Goal: Information Seeking & Learning: Check status

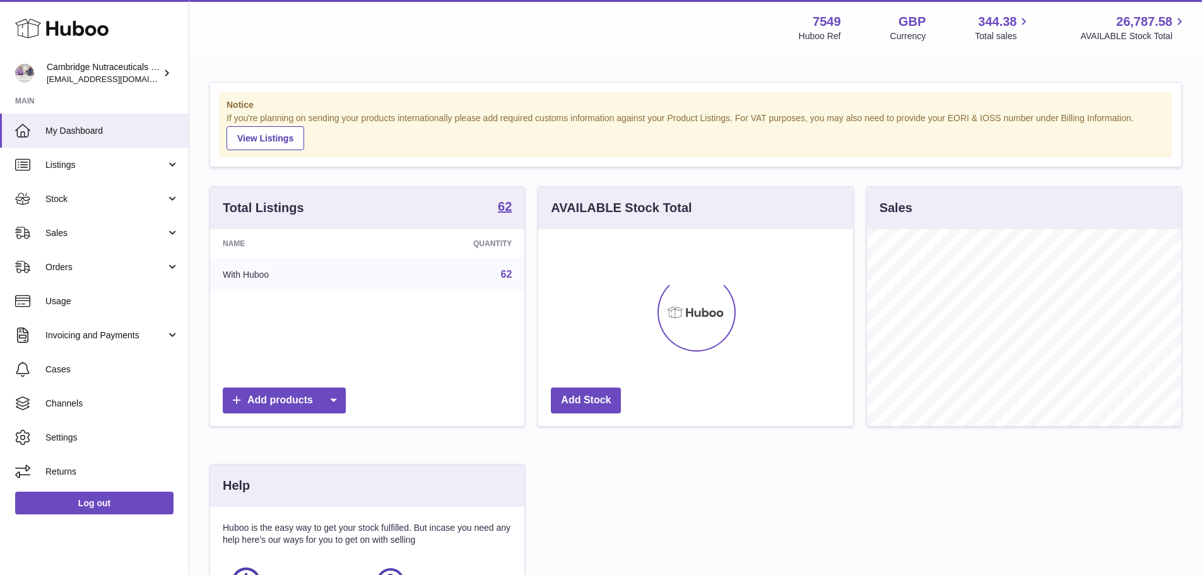
scroll to position [197, 315]
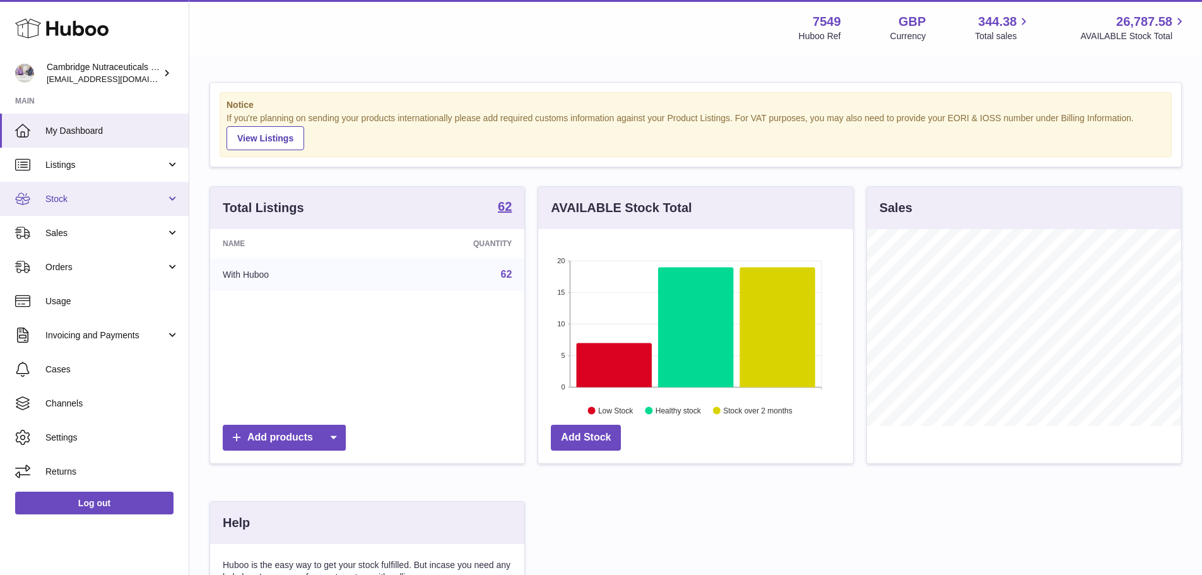
click at [73, 189] on link "Stock" at bounding box center [94, 199] width 189 height 34
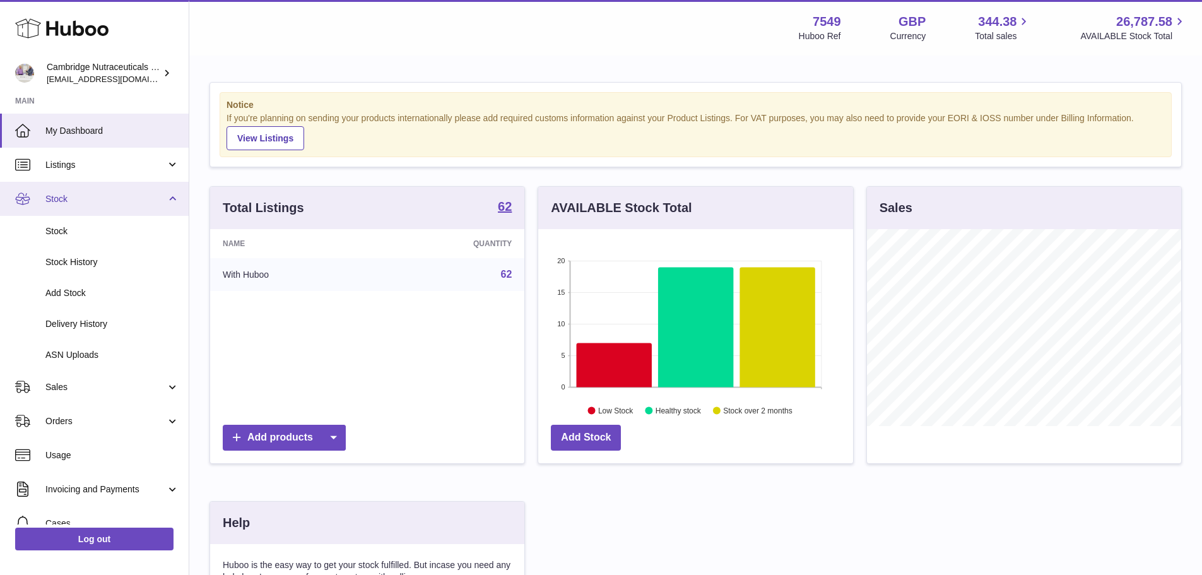
click at [75, 189] on link "Stock" at bounding box center [94, 199] width 189 height 34
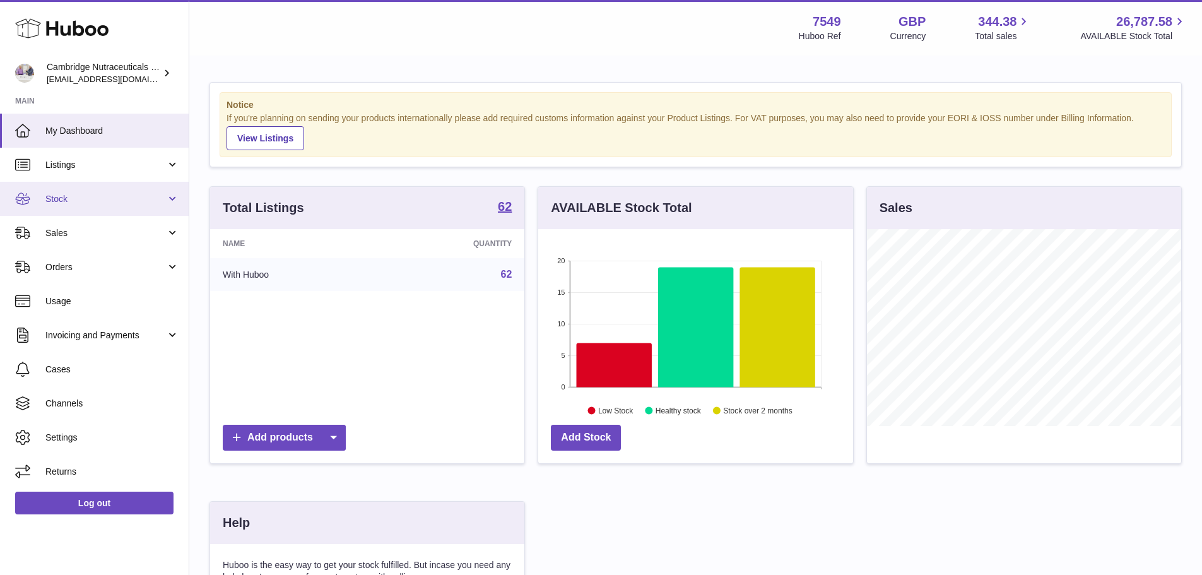
click at [76, 189] on link "Stock" at bounding box center [94, 199] width 189 height 34
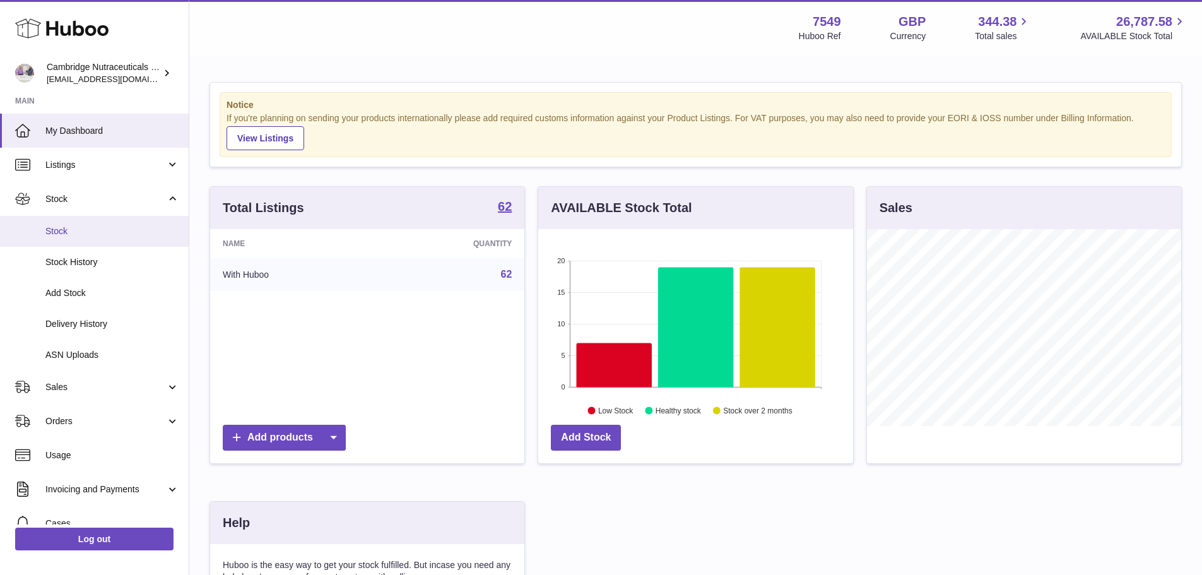
click at [69, 233] on span "Stock" at bounding box center [112, 231] width 134 height 12
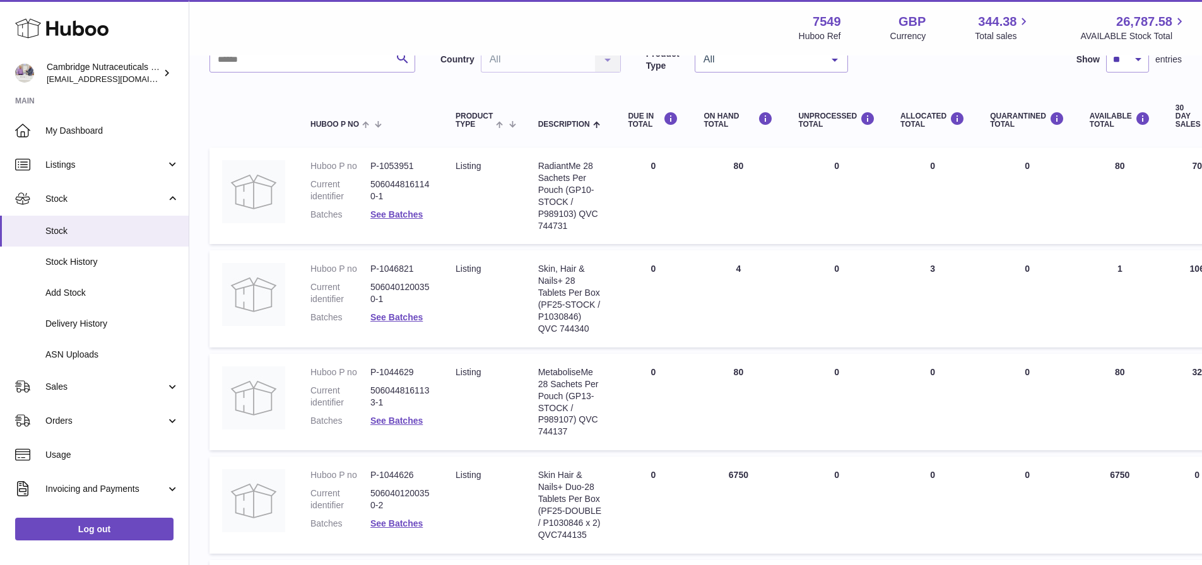
scroll to position [126, 0]
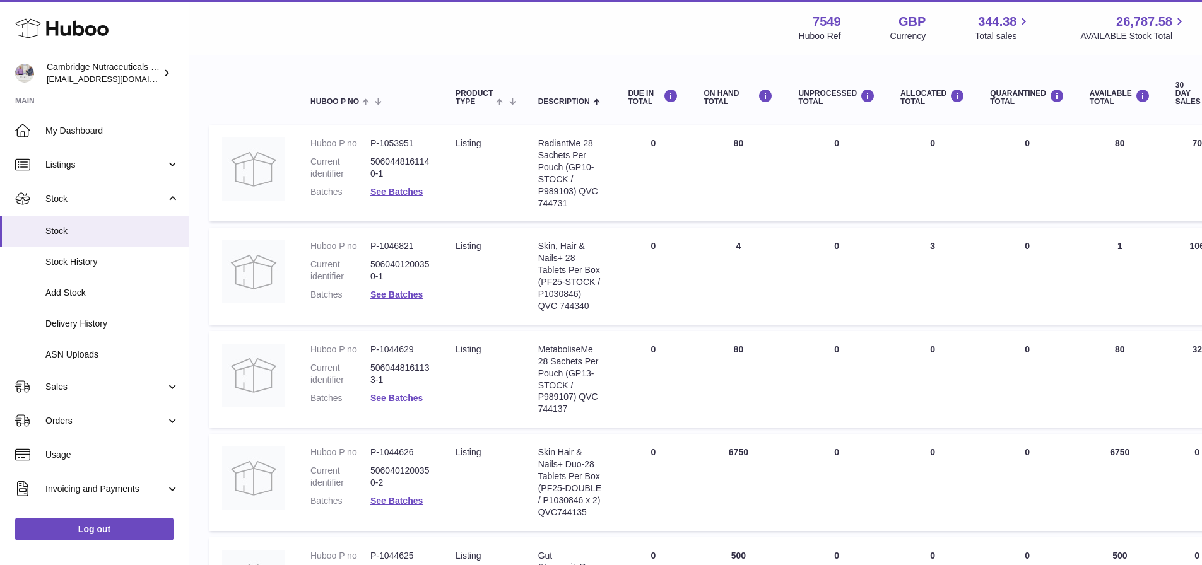
drag, startPoint x: 726, startPoint y: 453, endPoint x: 744, endPoint y: 453, distance: 18.3
click at [744, 453] on td "ON HAND Total 6750" at bounding box center [738, 482] width 95 height 96
click at [756, 418] on td "ON HAND Total 80" at bounding box center [738, 379] width 95 height 96
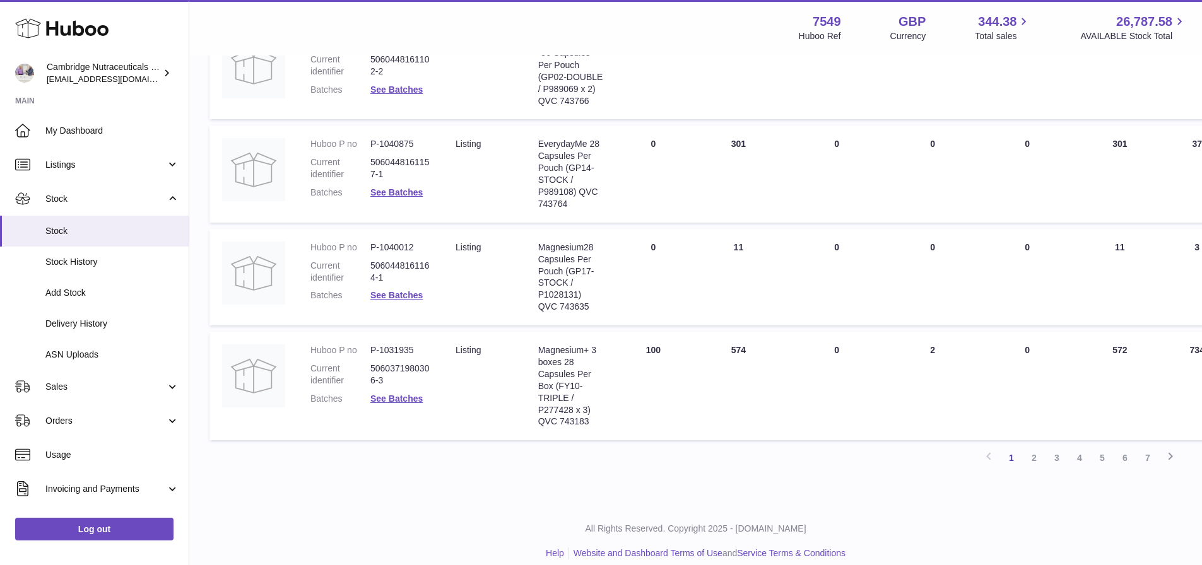
scroll to position [908, 0]
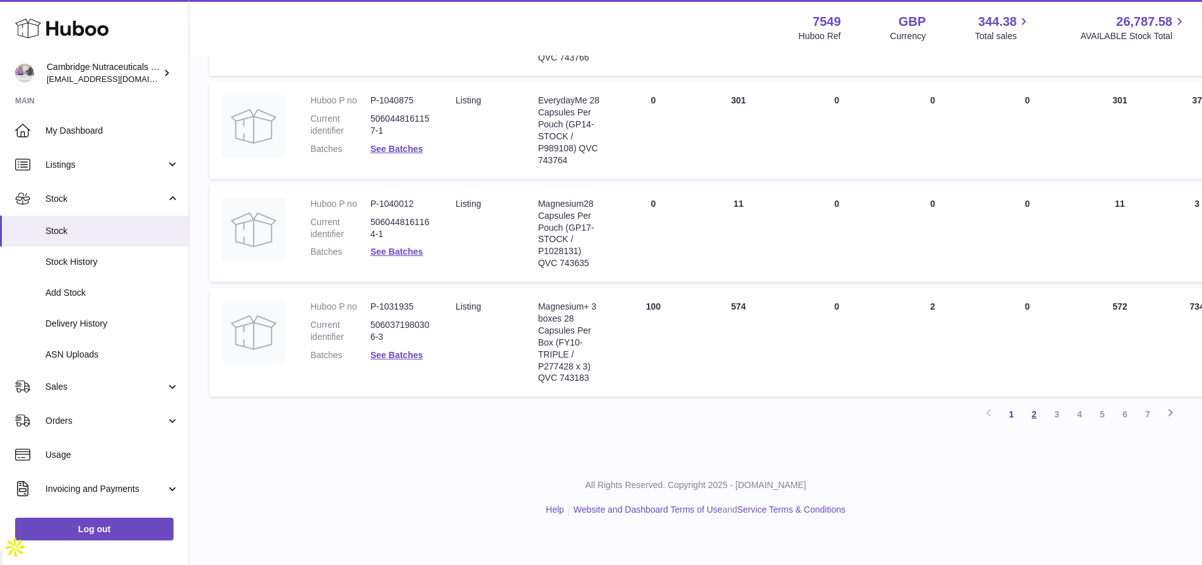
click at [1036, 426] on link "2" at bounding box center [1033, 414] width 23 height 23
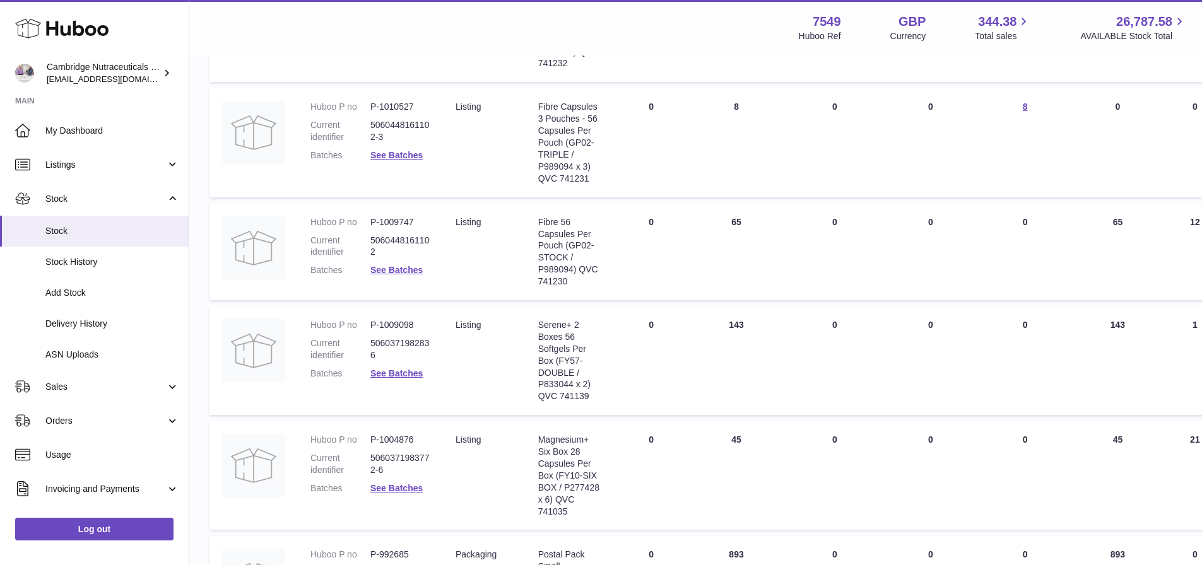
scroll to position [372, 0]
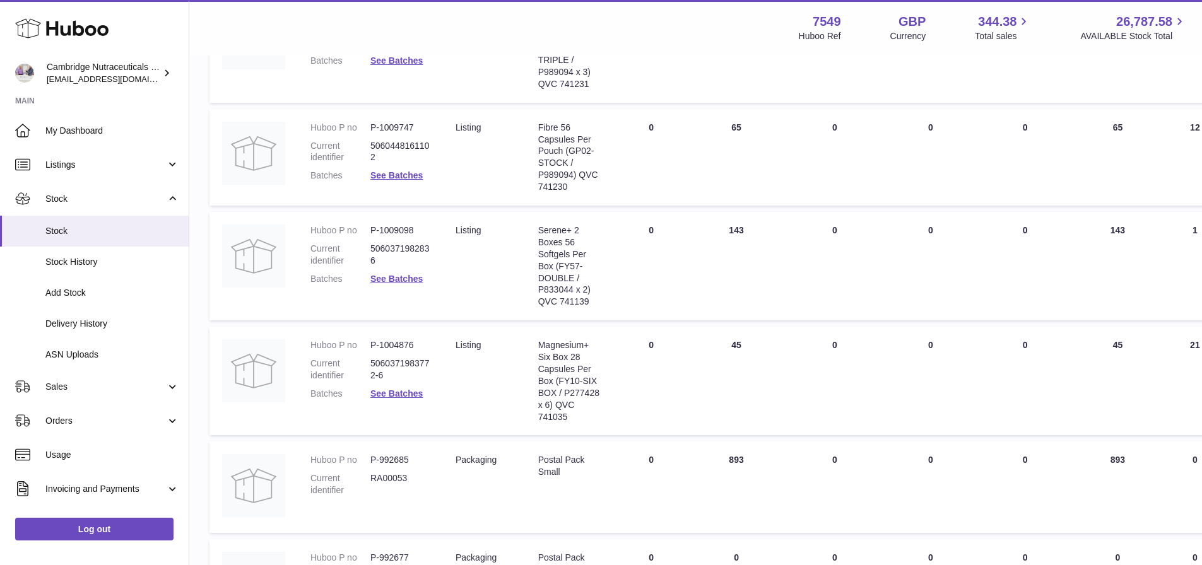
click at [371, 184] on dl "Huboo P no P-1009747 Current identifier 5060448161102 Batches See Batches" at bounding box center [370, 155] width 120 height 67
click at [409, 180] on link "See Batches" at bounding box center [396, 175] width 52 height 10
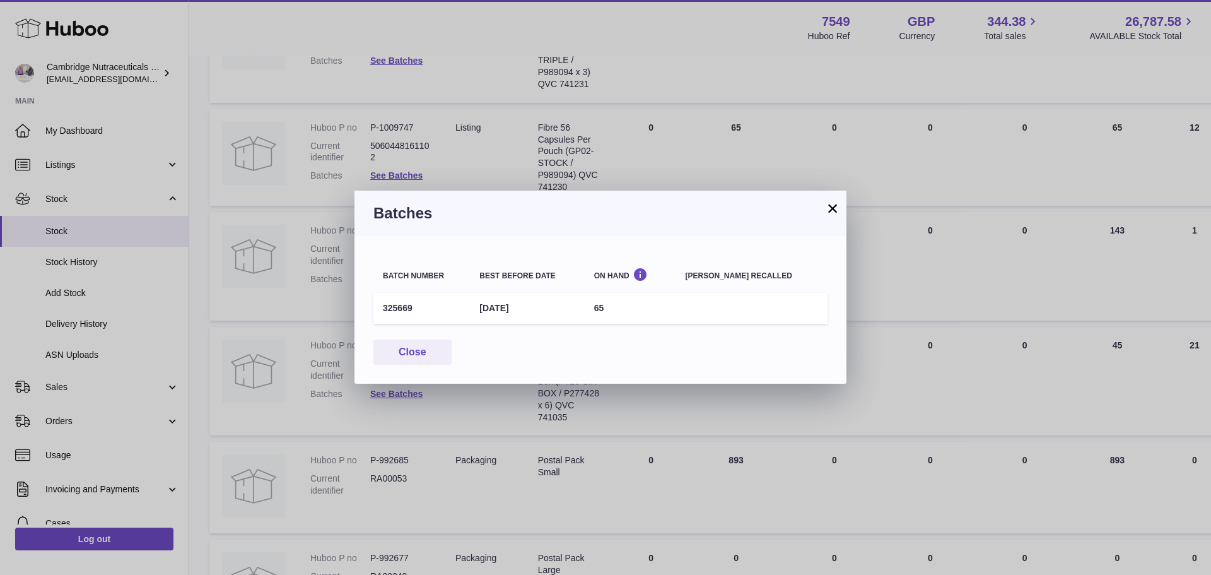
click at [832, 206] on button "×" at bounding box center [832, 208] width 15 height 15
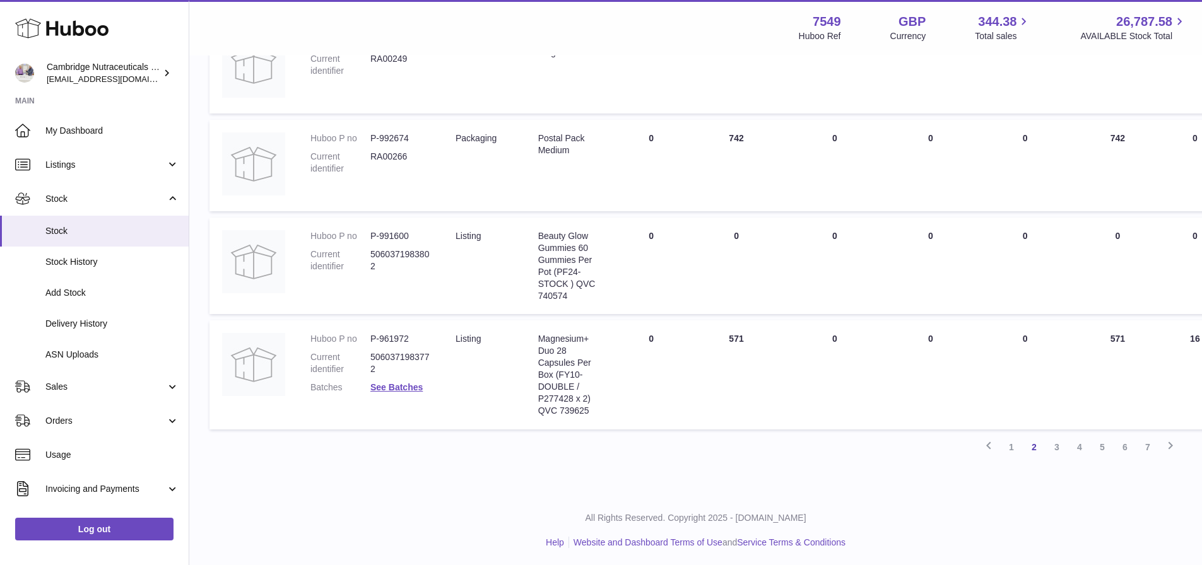
scroll to position [891, 0]
click at [1051, 449] on link "3" at bounding box center [1056, 445] width 23 height 23
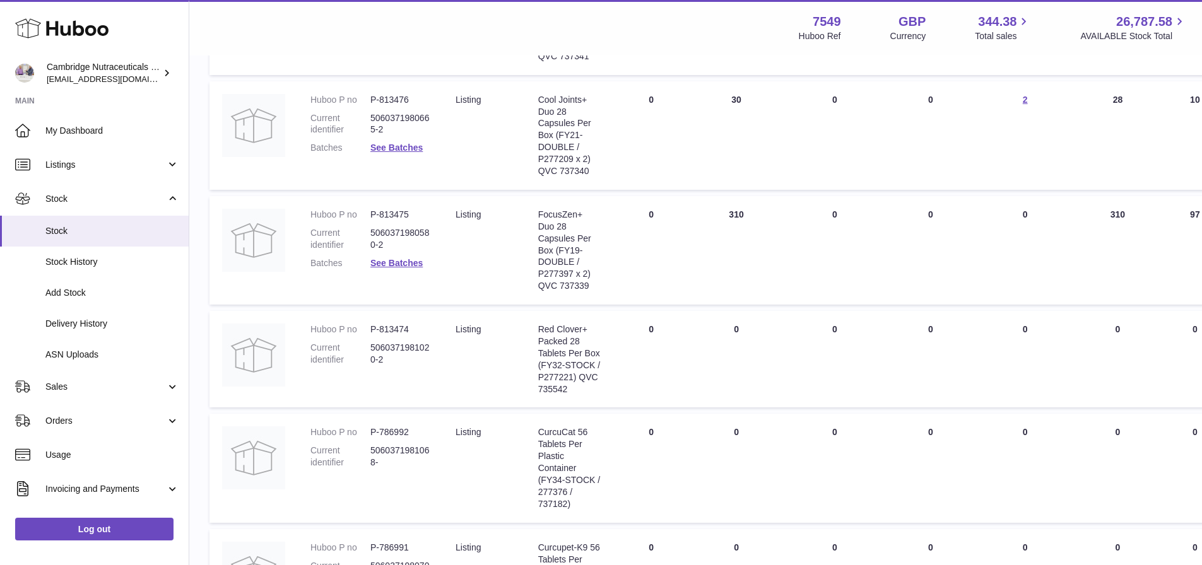
scroll to position [435, 0]
